Goal: Information Seeking & Learning: Learn about a topic

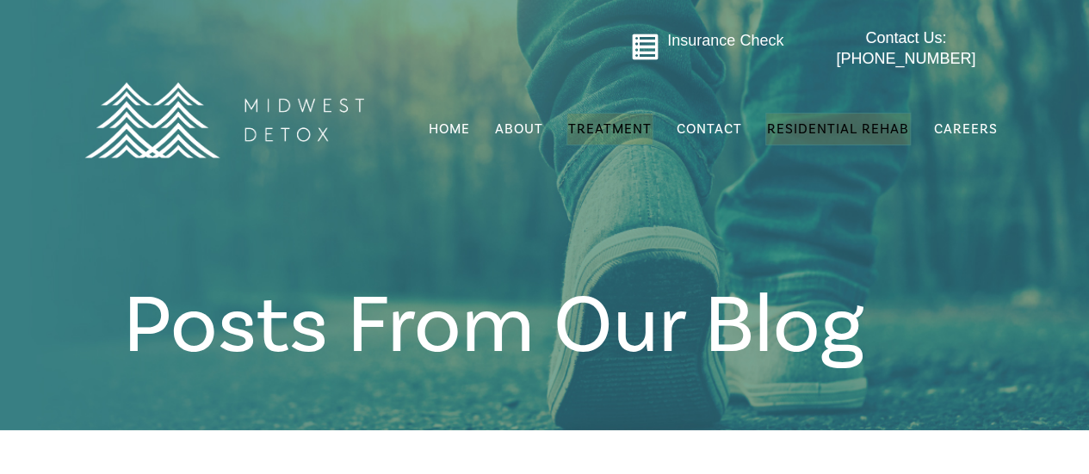
click at [818, 120] on span "Residential Rehab" at bounding box center [838, 128] width 142 height 17
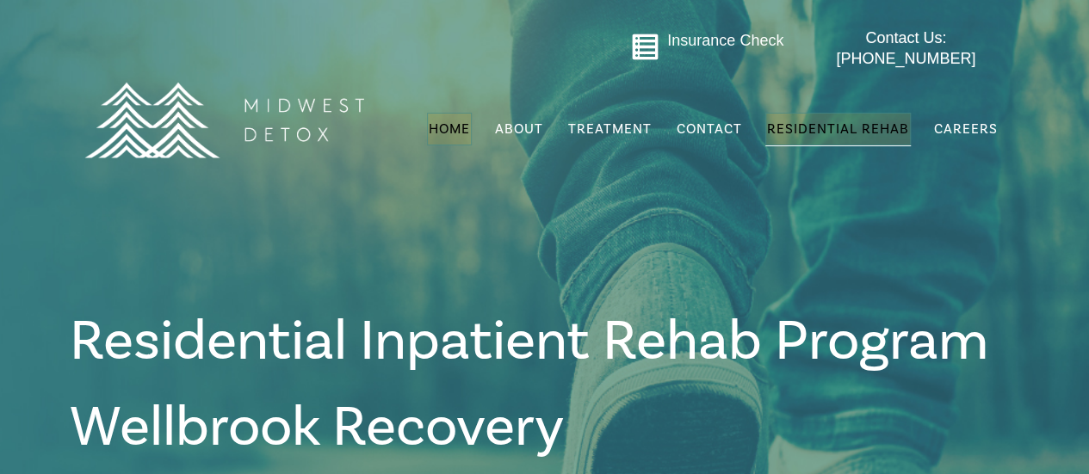
click at [452, 120] on span "Home" at bounding box center [449, 128] width 41 height 17
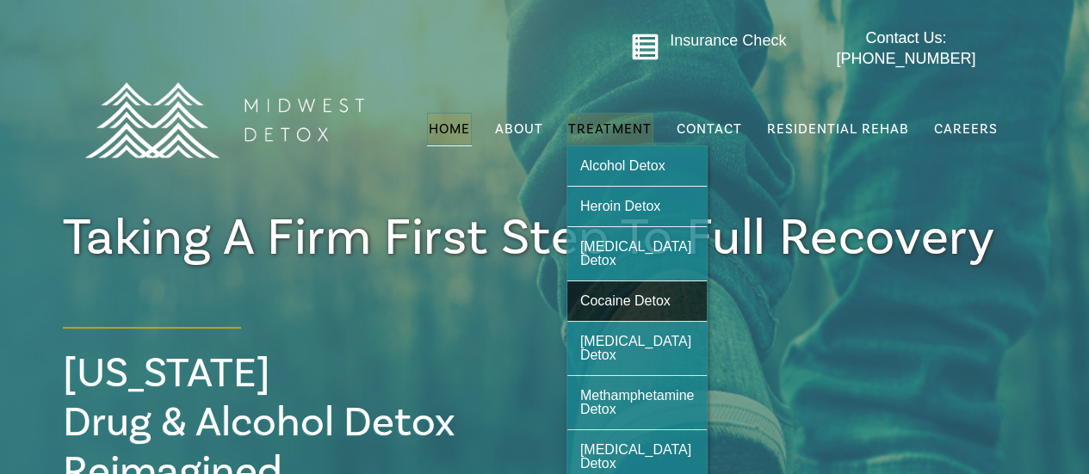
click at [627, 293] on span "Cocaine Detox" at bounding box center [625, 300] width 90 height 15
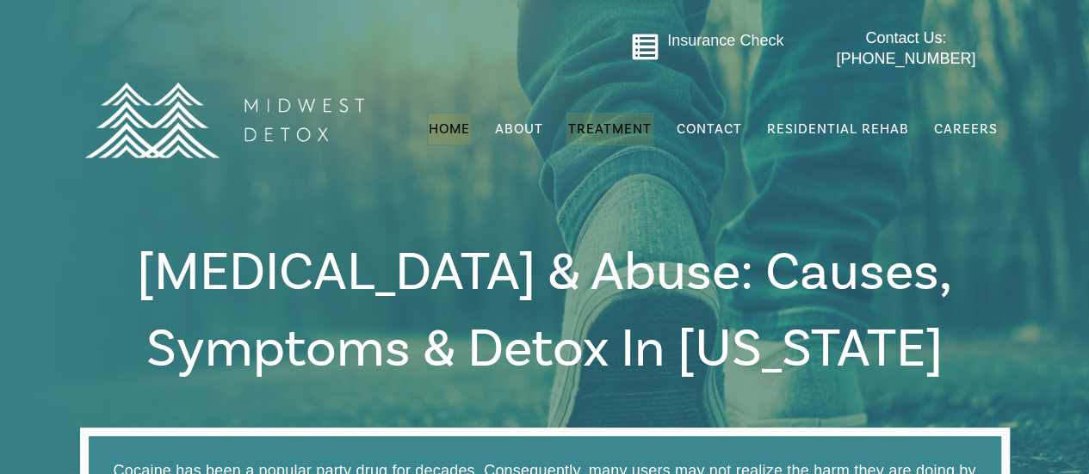
click at [441, 120] on span "Home" at bounding box center [449, 128] width 41 height 17
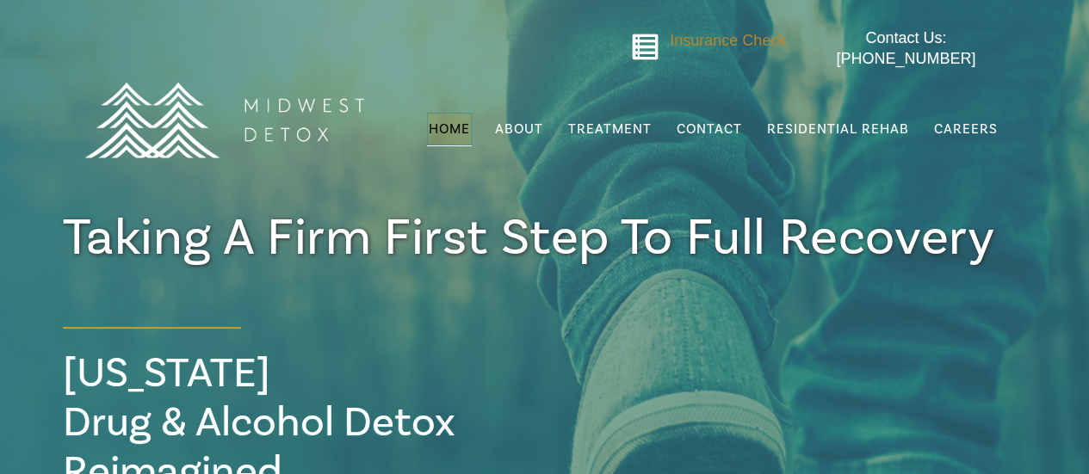
click at [685, 40] on span "Insurance Check" at bounding box center [728, 40] width 116 height 17
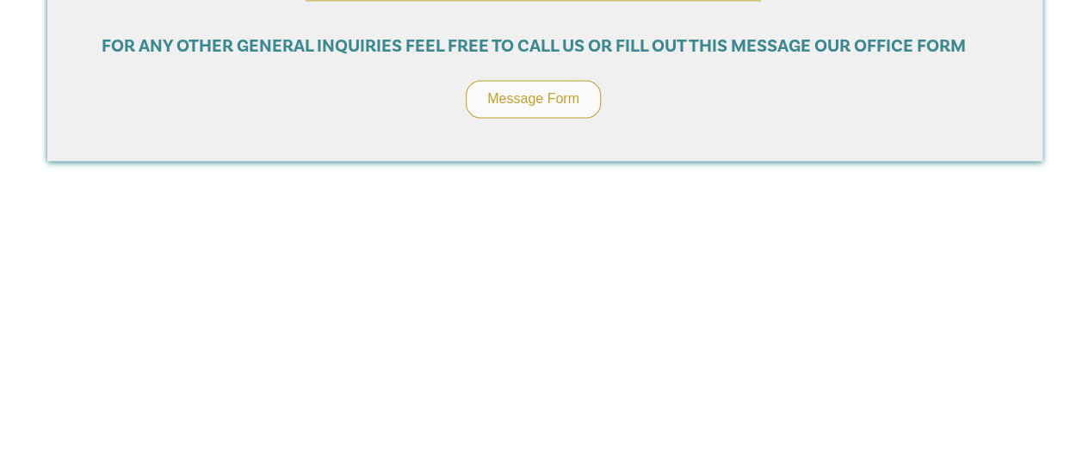
scroll to position [1377, 0]
